Goal: Download file/media: Download file/media

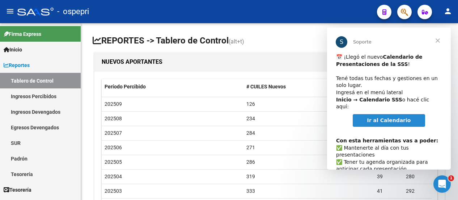
click at [439, 39] on span "Cerrar" at bounding box center [437, 40] width 26 height 26
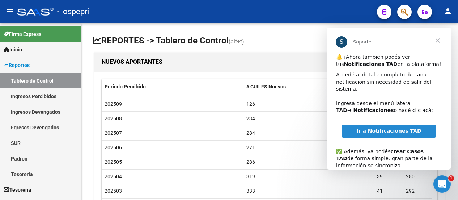
click at [438, 42] on span "Cerrar" at bounding box center [437, 40] width 26 height 26
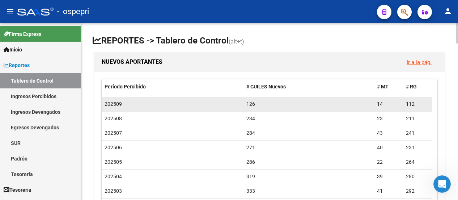
click at [352, 100] on div "126" at bounding box center [308, 104] width 125 height 8
click at [148, 102] on div "202509" at bounding box center [172, 104] width 136 height 8
click at [127, 102] on div "202509" at bounding box center [172, 104] width 136 height 8
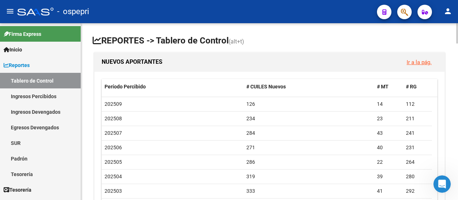
click at [420, 59] on link "Ir a la pág." at bounding box center [418, 62] width 25 height 7
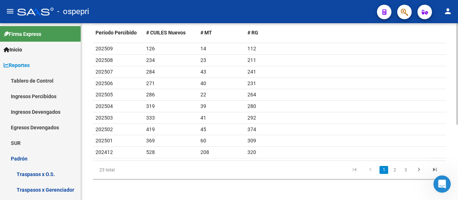
scroll to position [59, 0]
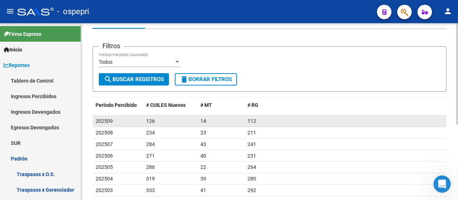
click at [290, 124] on div "112" at bounding box center [345, 121] width 196 height 8
click at [112, 118] on div "202509" at bounding box center [117, 121] width 45 height 8
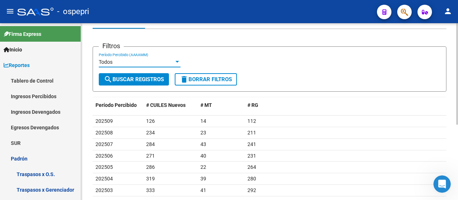
click at [177, 62] on div at bounding box center [177, 62] width 7 height 6
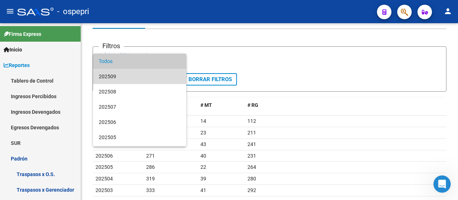
click at [153, 71] on span "202509" at bounding box center [140, 76] width 82 height 15
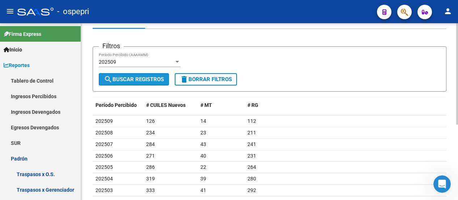
click at [154, 79] on span "search Buscar Registros" at bounding box center [134, 79] width 60 height 7
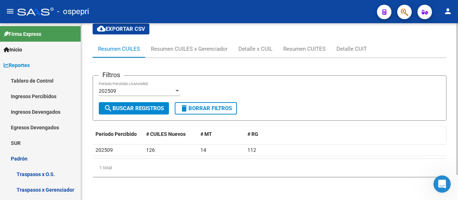
scroll to position [29, 0]
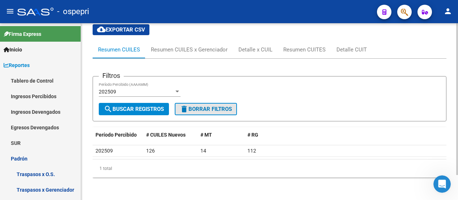
click at [205, 106] on span "delete Borrar Filtros" at bounding box center [206, 109] width 52 height 7
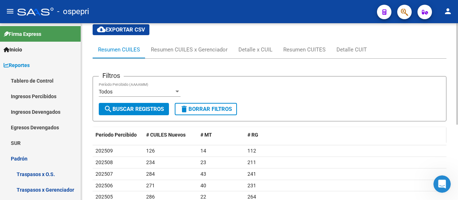
scroll to position [101, 0]
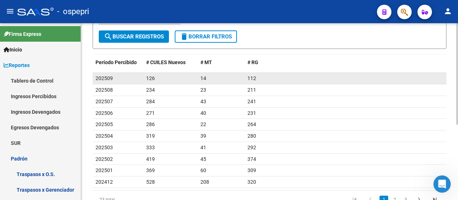
click at [211, 73] on datatable-body-cell "14" at bounding box center [220, 78] width 47 height 11
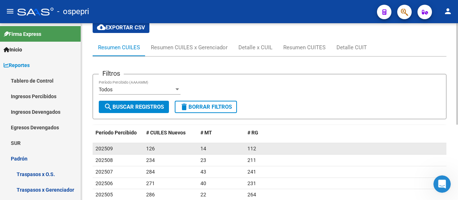
scroll to position [29, 0]
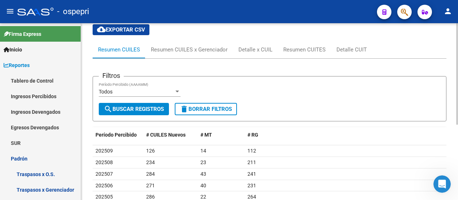
click at [138, 48] on div "Resumen CUILES" at bounding box center [119, 50] width 42 height 8
click at [173, 48] on div "Resumen CUILES x Gerenciador" at bounding box center [189, 50] width 77 height 8
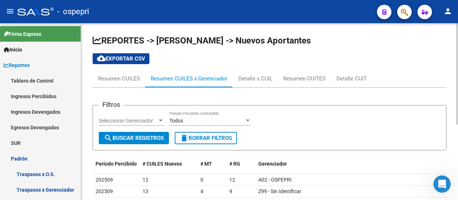
scroll to position [72, 0]
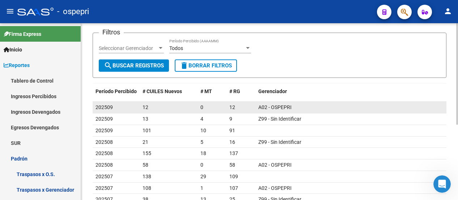
click at [274, 109] on link "A02 - OSPEPRI" at bounding box center [274, 107] width 33 height 6
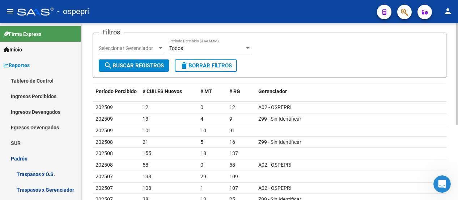
click at [249, 47] on div at bounding box center [248, 48] width 4 height 2
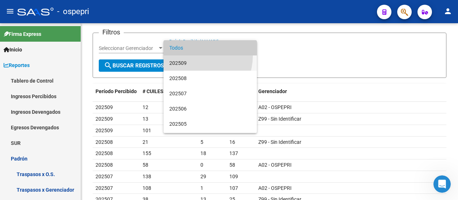
click at [187, 55] on span "202509" at bounding box center [210, 62] width 82 height 15
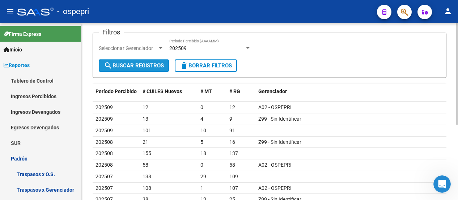
click at [164, 61] on button "search Buscar Registros" at bounding box center [134, 65] width 70 height 12
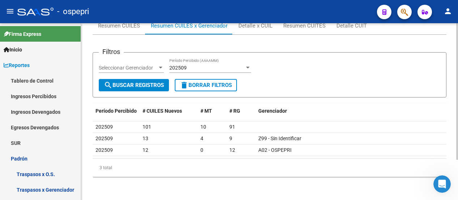
scroll to position [52, 0]
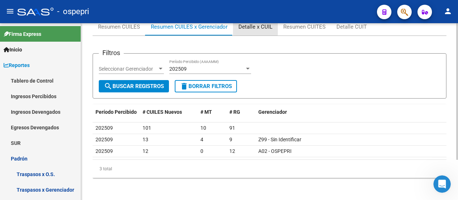
click at [252, 27] on div "Detalle x CUIL" at bounding box center [255, 27] width 34 height 8
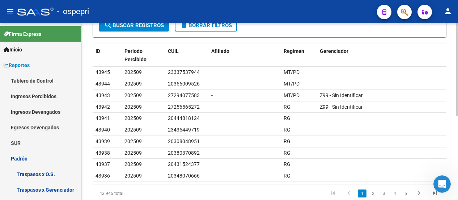
scroll to position [145, 0]
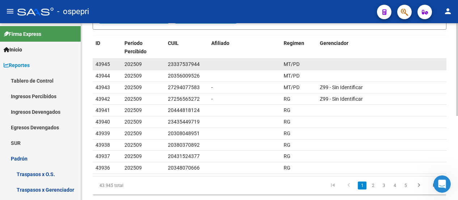
click at [184, 65] on div "23337537944" at bounding box center [184, 64] width 32 height 8
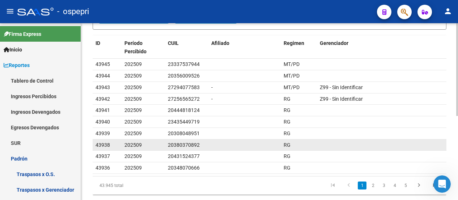
scroll to position [0, 0]
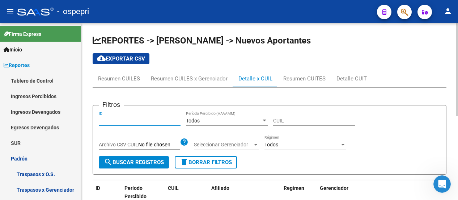
click at [144, 120] on input "ID" at bounding box center [140, 120] width 82 height 6
click at [206, 120] on div "Todos" at bounding box center [223, 120] width 75 height 6
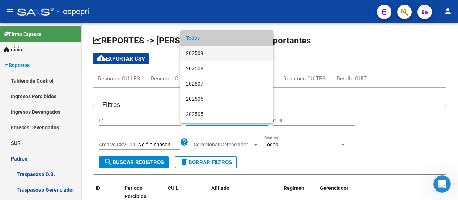
click at [204, 52] on span "202509" at bounding box center [227, 53] width 82 height 15
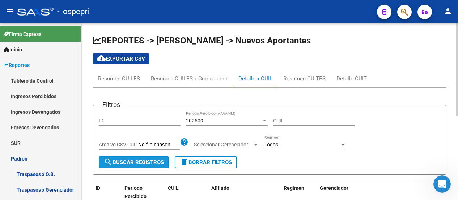
click at [159, 160] on span "search Buscar Registros" at bounding box center [134, 162] width 60 height 7
click at [254, 144] on div at bounding box center [255, 145] width 7 height 6
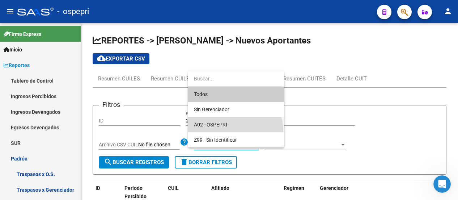
click at [234, 130] on span "A02 - OSPEPRI" at bounding box center [236, 124] width 84 height 15
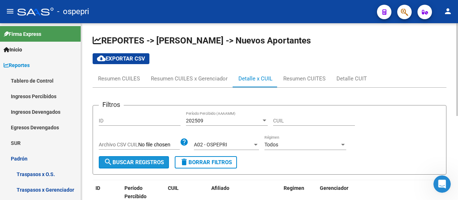
click at [158, 163] on span "search Buscar Registros" at bounding box center [134, 162] width 60 height 7
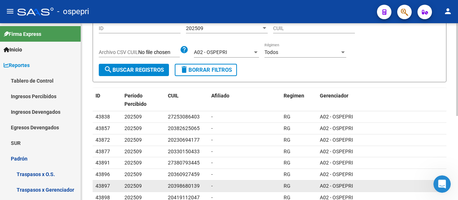
scroll to position [88, 0]
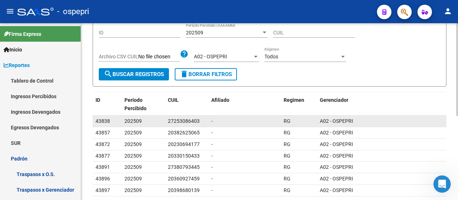
click at [210, 120] on datatable-body-cell "-" at bounding box center [244, 120] width 72 height 11
click at [236, 117] on div "-" at bounding box center [244, 121] width 67 height 8
click at [161, 120] on div "202509" at bounding box center [143, 121] width 38 height 8
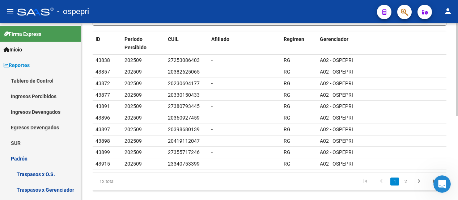
scroll to position [160, 0]
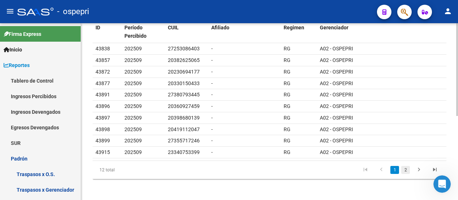
click at [405, 169] on link "2" at bounding box center [405, 170] width 9 height 8
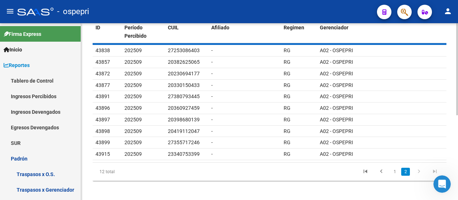
scroll to position [69, 0]
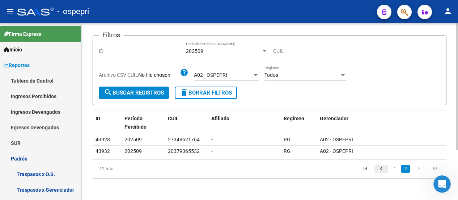
click at [379, 169] on icon "go to previous page" at bounding box center [380, 169] width 9 height 9
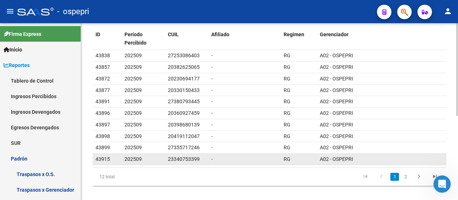
scroll to position [160, 0]
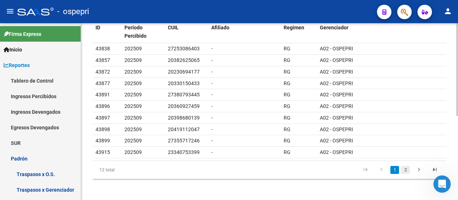
click at [404, 166] on link "2" at bounding box center [405, 170] width 9 height 8
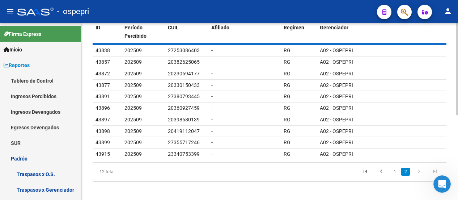
scroll to position [69, 0]
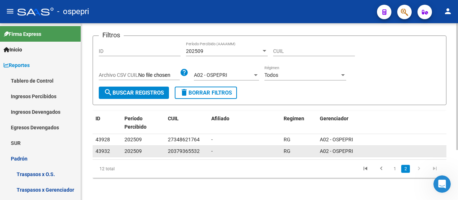
click at [212, 149] on span "-" at bounding box center [211, 151] width 1 height 6
click at [211, 151] on datatable-body-cell "-" at bounding box center [244, 150] width 72 height 11
click at [192, 152] on div "20379365532" at bounding box center [184, 151] width 32 height 8
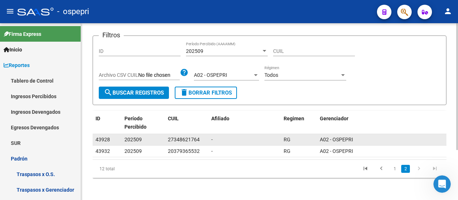
click at [211, 139] on span "-" at bounding box center [211, 139] width 1 height 6
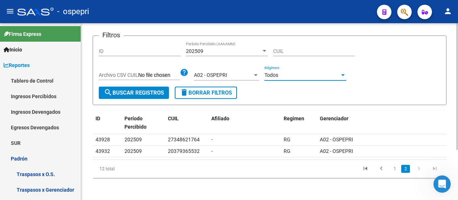
click at [342, 74] on div at bounding box center [343, 75] width 4 height 2
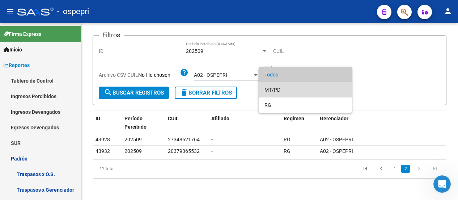
click at [278, 89] on span "MT/PD" at bounding box center [305, 89] width 82 height 15
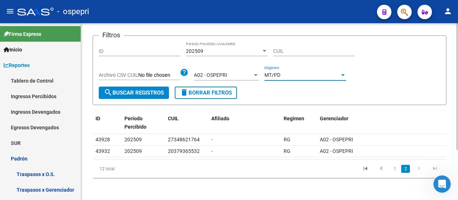
click at [121, 90] on span "search Buscar Registros" at bounding box center [134, 92] width 60 height 7
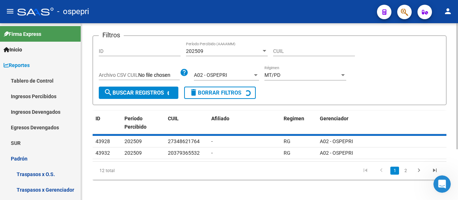
scroll to position [63, 0]
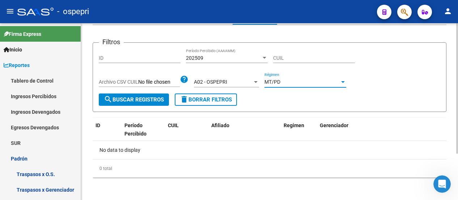
click at [344, 81] on div at bounding box center [343, 82] width 4 height 2
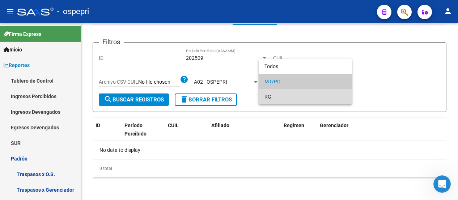
click at [275, 96] on span "RG" at bounding box center [305, 96] width 82 height 15
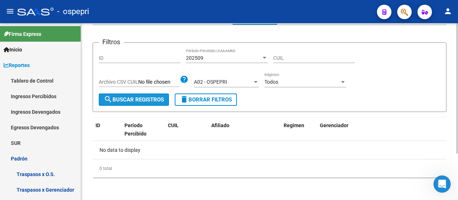
click at [136, 94] on button "search Buscar Registros" at bounding box center [134, 99] width 70 height 12
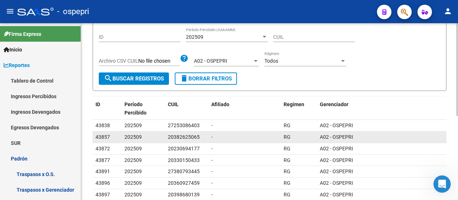
scroll to position [0, 0]
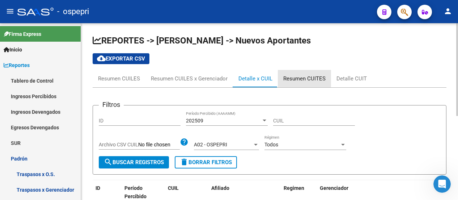
click at [320, 76] on div "Resumen CUITES" at bounding box center [304, 78] width 42 height 8
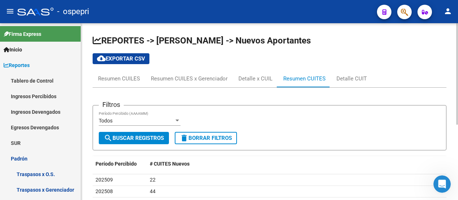
click at [124, 138] on span "search Buscar Registros" at bounding box center [134, 137] width 60 height 7
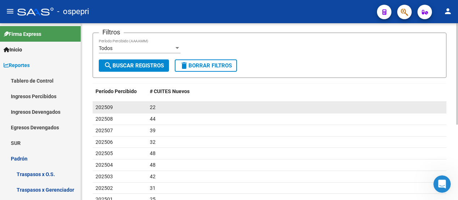
click at [124, 108] on div "202509" at bounding box center [119, 107] width 48 height 8
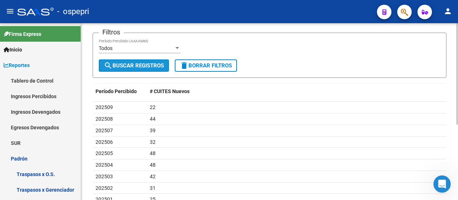
click at [125, 66] on span "search Buscar Registros" at bounding box center [134, 65] width 60 height 7
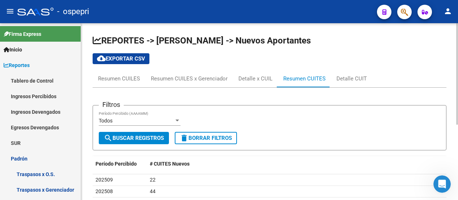
click at [179, 120] on div at bounding box center [177, 120] width 7 height 6
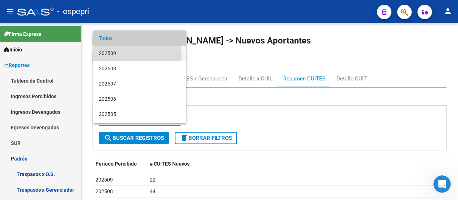
click at [129, 55] on span "202509" at bounding box center [140, 53] width 82 height 15
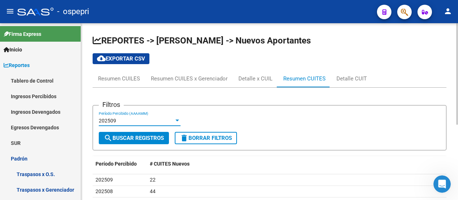
click at [159, 137] on span "search Buscar Registros" at bounding box center [134, 137] width 60 height 7
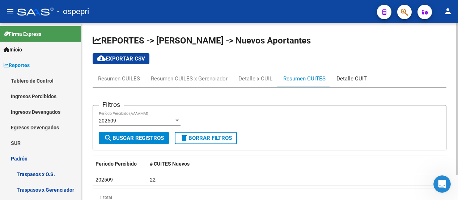
click at [352, 76] on div "Detalle CUIT" at bounding box center [351, 78] width 30 height 8
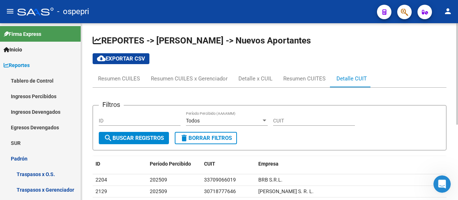
click at [264, 119] on div at bounding box center [264, 120] width 4 height 2
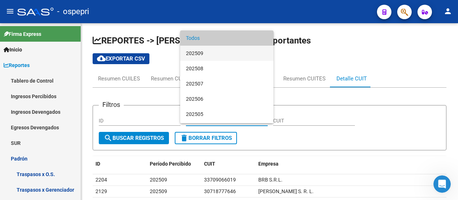
click at [210, 52] on span "202509" at bounding box center [227, 53] width 82 height 15
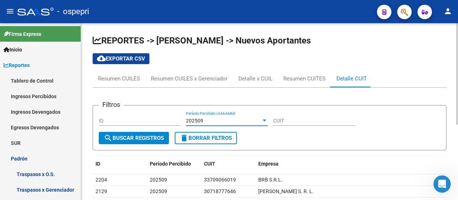
click at [290, 121] on input "CUIT" at bounding box center [314, 120] width 82 height 6
click at [283, 121] on input "CUIT" at bounding box center [314, 120] width 82 height 6
click at [295, 145] on form "Filtros ID 202509 Período Percibido (AAAAMM) CUIT search Buscar Registros delet…" at bounding box center [270, 127] width 354 height 45
click at [164, 139] on span "search Buscar Registros" at bounding box center [134, 137] width 60 height 7
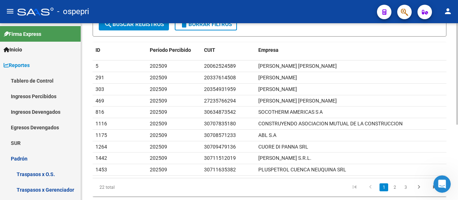
scroll to position [131, 0]
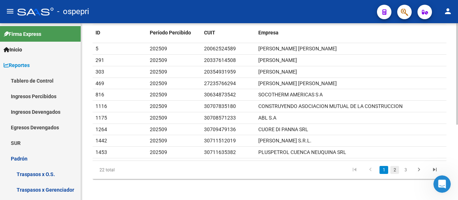
click at [394, 167] on link "2" at bounding box center [394, 170] width 9 height 8
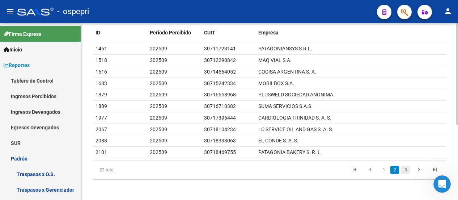
click at [403, 166] on link "3" at bounding box center [405, 170] width 9 height 8
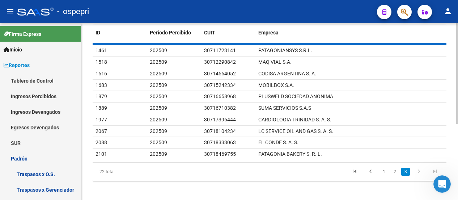
scroll to position [40, 0]
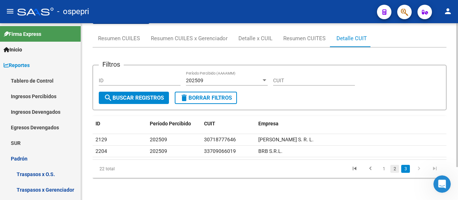
click at [391, 166] on link "2" at bounding box center [394, 168] width 9 height 8
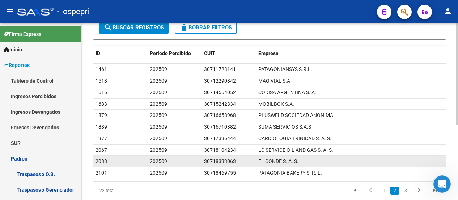
scroll to position [131, 0]
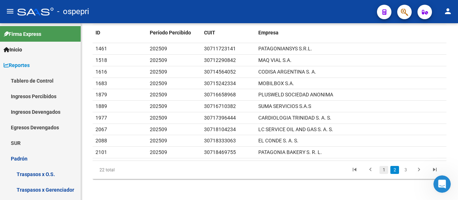
click at [380, 167] on link "1" at bounding box center [383, 170] width 9 height 8
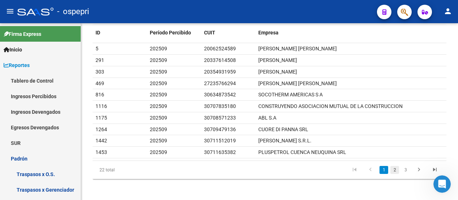
click at [396, 168] on link "2" at bounding box center [394, 170] width 9 height 8
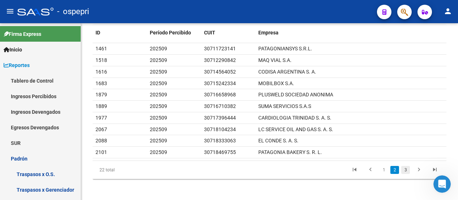
click at [403, 169] on link "3" at bounding box center [405, 170] width 9 height 8
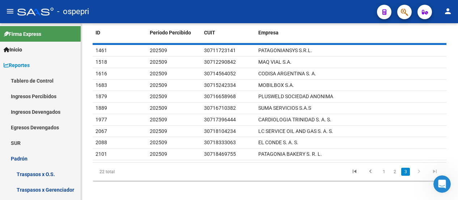
scroll to position [40, 0]
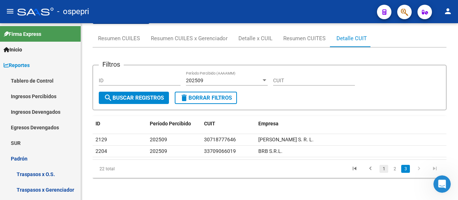
click at [382, 168] on link "1" at bounding box center [383, 168] width 9 height 8
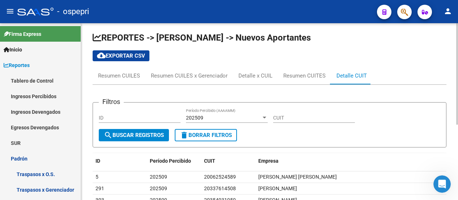
scroll to position [0, 0]
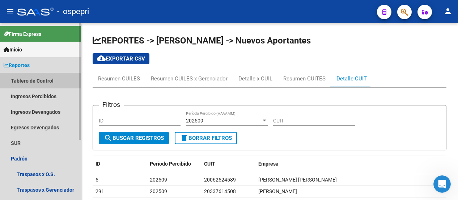
click at [24, 79] on link "Tablero de Control" at bounding box center [40, 81] width 81 height 16
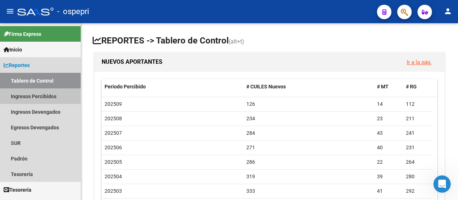
click at [42, 96] on link "Ingresos Percibidos" at bounding box center [40, 96] width 81 height 16
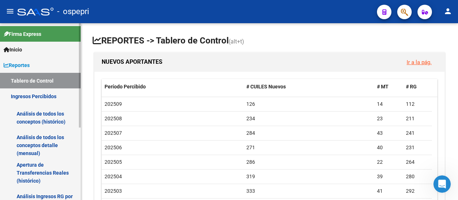
click at [39, 138] on link "Análisis de todos los conceptos detalle (mensual)" at bounding box center [40, 144] width 81 height 27
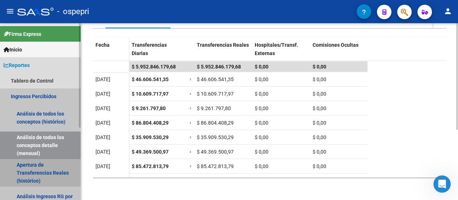
click at [38, 166] on link "Apertura de Transferencias Reales (histórico)" at bounding box center [40, 172] width 81 height 27
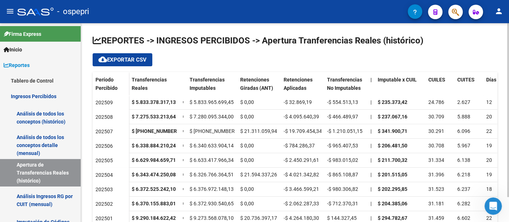
drag, startPoint x: 394, startPoint y: 0, endPoint x: 263, endPoint y: 63, distance: 145.4
click at [263, 63] on div "cloud_download Exportar CSV" at bounding box center [295, 59] width 405 height 13
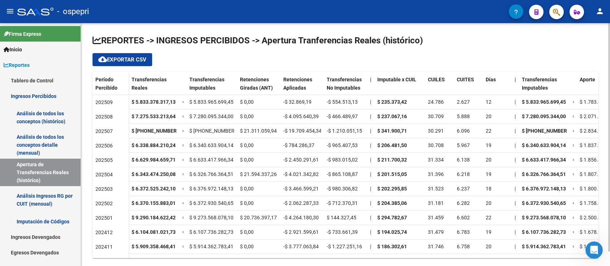
drag, startPoint x: 435, startPoint y: 0, endPoint x: 367, endPoint y: 59, distance: 89.8
click at [367, 59] on div "cloud_download Exportar CSV" at bounding box center [346, 59] width 506 height 13
click at [457, 199] on html at bounding box center [593, 248] width 17 height 17
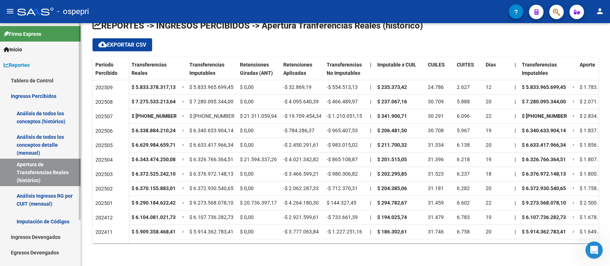
scroll to position [56, 0]
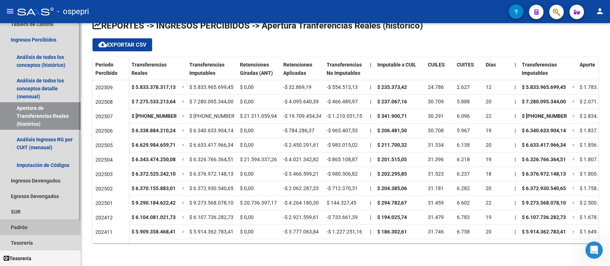
click at [25, 199] on link "Padrón" at bounding box center [40, 227] width 81 height 16
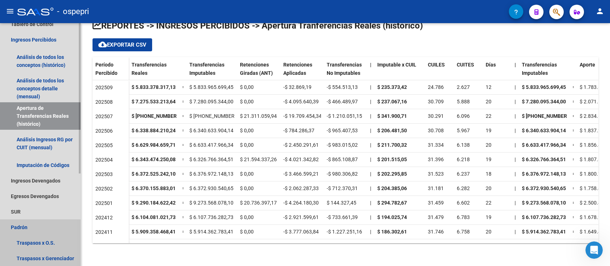
click at [14, 199] on link "Padrón" at bounding box center [40, 227] width 81 height 16
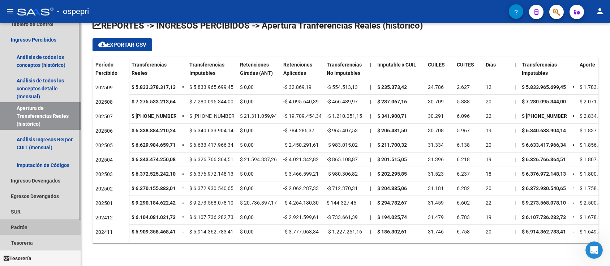
click at [14, 199] on link "Padrón" at bounding box center [40, 227] width 81 height 16
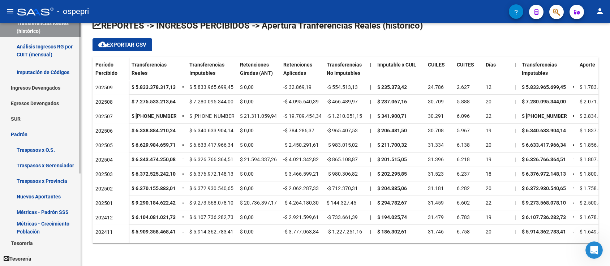
scroll to position [150, 0]
click at [77, 199] on div "Firma Express Inicio Calendario SSS Instructivos Contacto OS Reportes Tablero d…" at bounding box center [41, 69] width 82 height 393
click at [58, 199] on link "Métricas - Padrón SSS" at bounding box center [40, 212] width 81 height 16
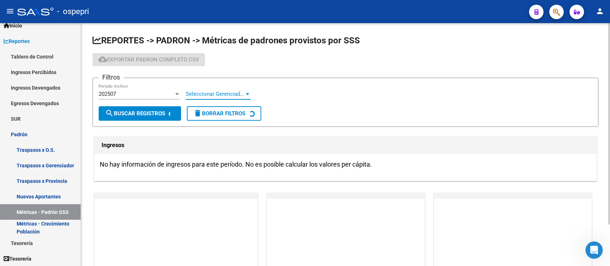
click at [248, 95] on div at bounding box center [247, 94] width 7 height 6
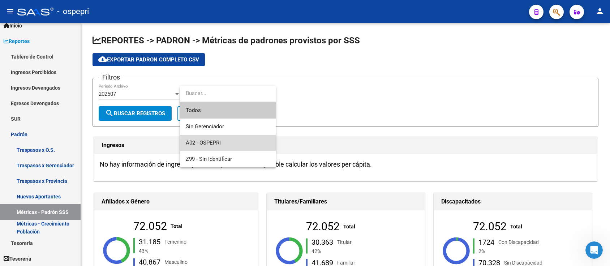
click at [226, 140] on span "A02 - OSPEPRI" at bounding box center [228, 143] width 84 height 16
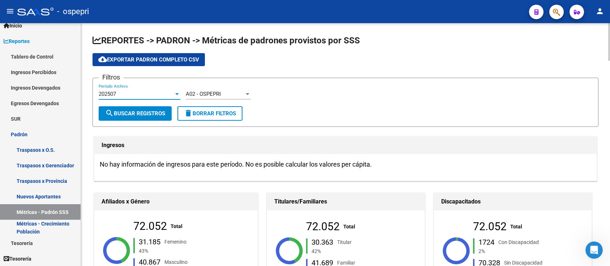
click at [176, 94] on div at bounding box center [177, 94] width 4 height 2
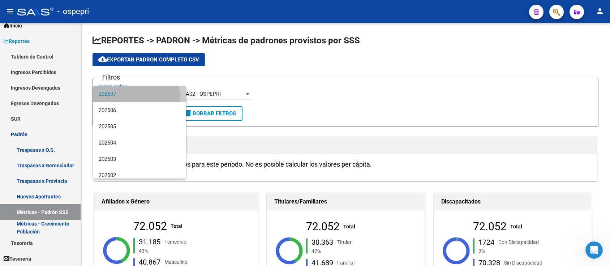
click at [131, 99] on span "202507" at bounding box center [140, 94] width 82 height 16
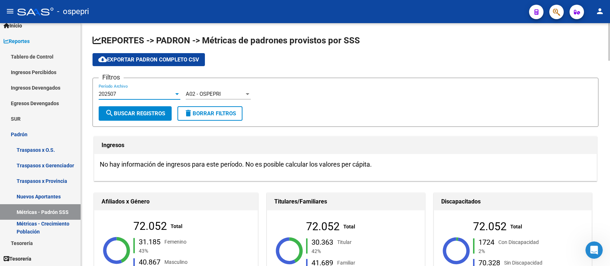
scroll to position [96, 0]
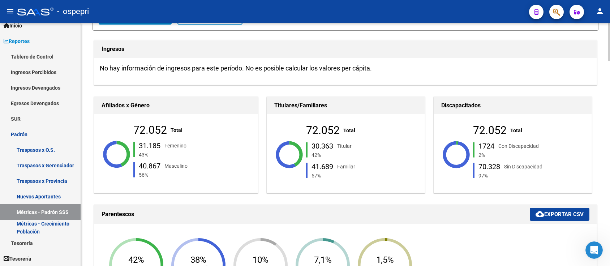
click at [457, 199] on mat-icon "cloud_download" at bounding box center [540, 214] width 9 height 9
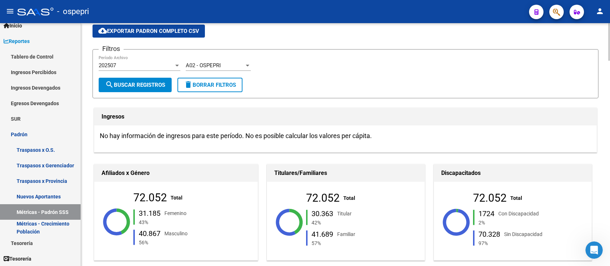
scroll to position [0, 0]
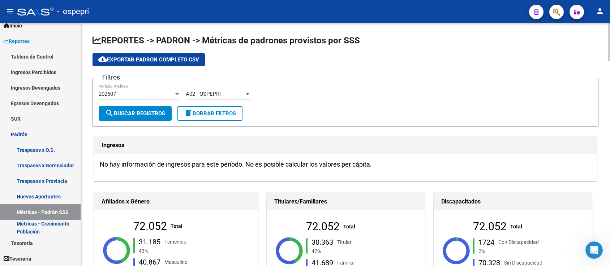
click at [162, 111] on span "search Buscar Registros" at bounding box center [135, 113] width 60 height 7
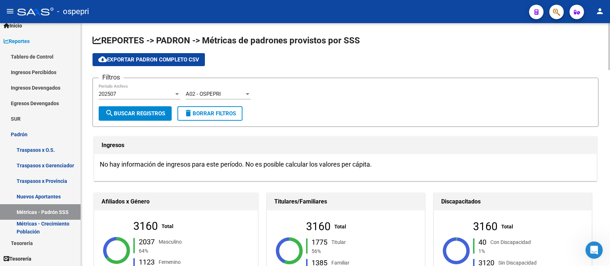
click at [203, 112] on span "delete Borrar Filtros" at bounding box center [210, 113] width 52 height 7
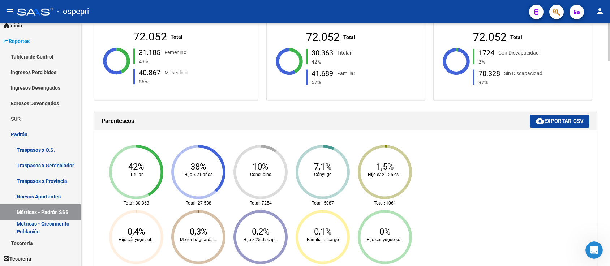
scroll to position [193, 0]
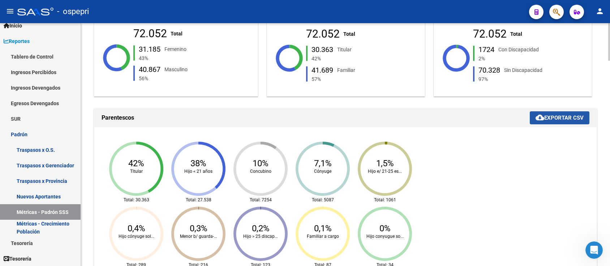
click at [457, 116] on span "cloud_download Exportar CSV" at bounding box center [560, 118] width 48 height 7
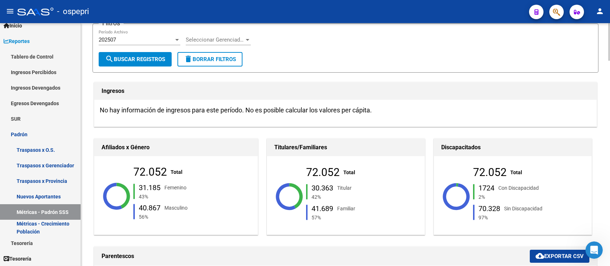
scroll to position [0, 0]
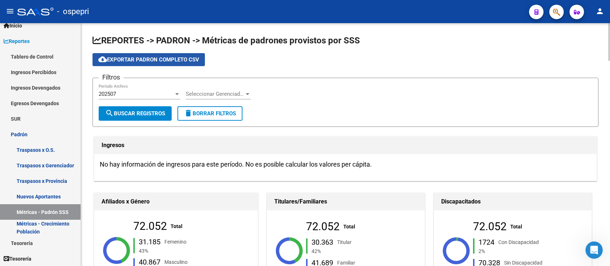
click at [194, 60] on span "cloud_download Exportar [PERSON_NAME] Completo CSV" at bounding box center [148, 59] width 101 height 7
